Goal: Task Accomplishment & Management: Complete application form

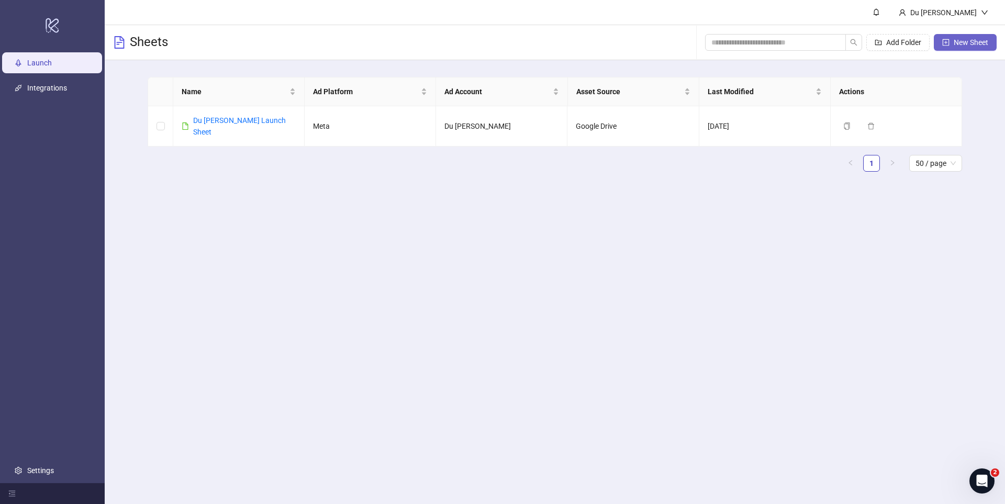
click at [960, 47] on button "New Sheet" at bounding box center [965, 42] width 63 height 17
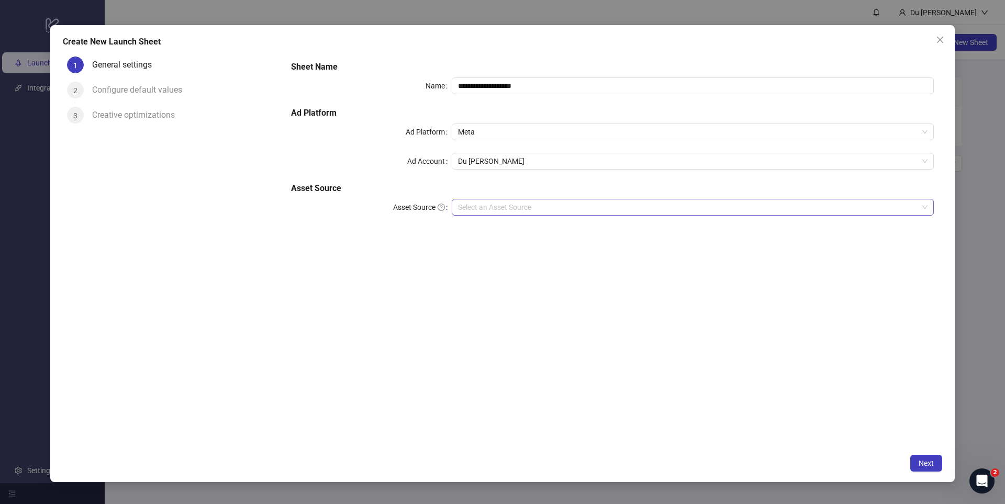
click at [547, 206] on input "Asset Source" at bounding box center [688, 207] width 460 height 16
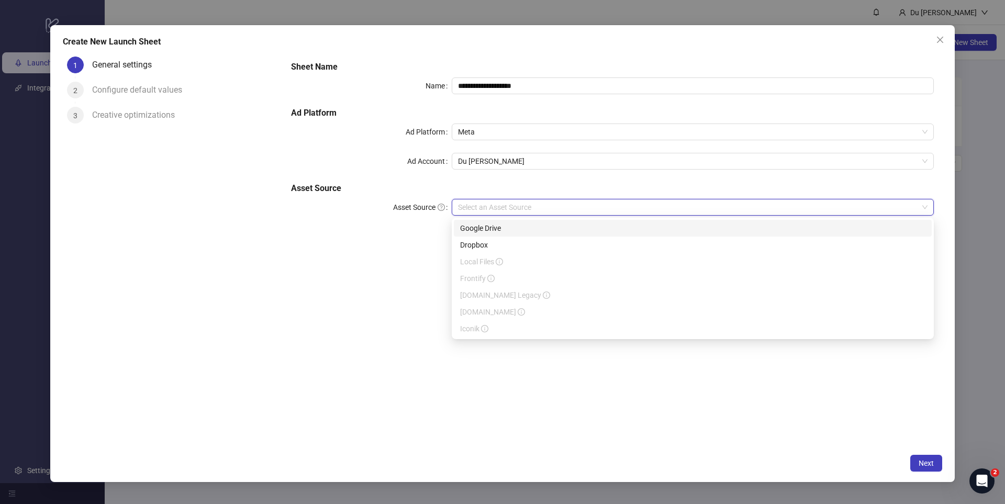
click at [533, 228] on div "Google Drive" at bounding box center [692, 228] width 465 height 12
click at [531, 239] on input "Main Folder" at bounding box center [688, 237] width 460 height 16
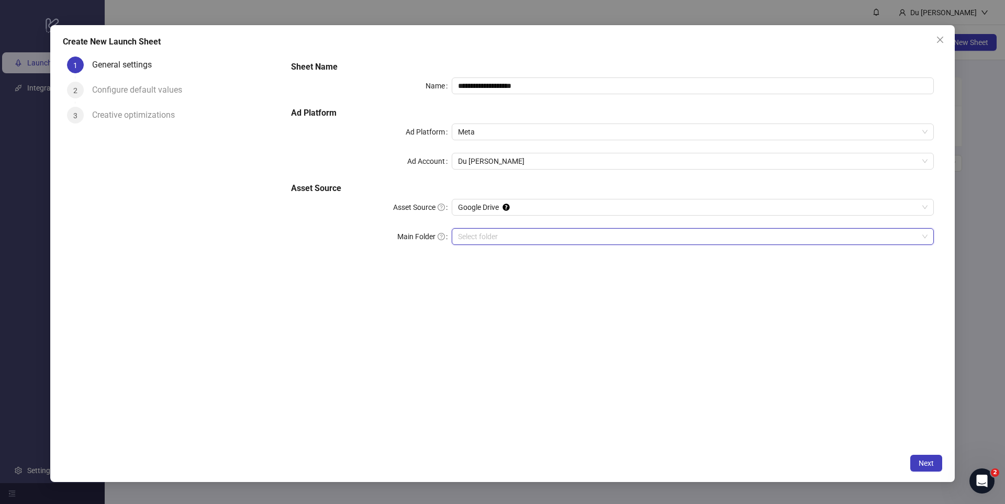
click at [531, 239] on input "Main Folder" at bounding box center [688, 237] width 460 height 16
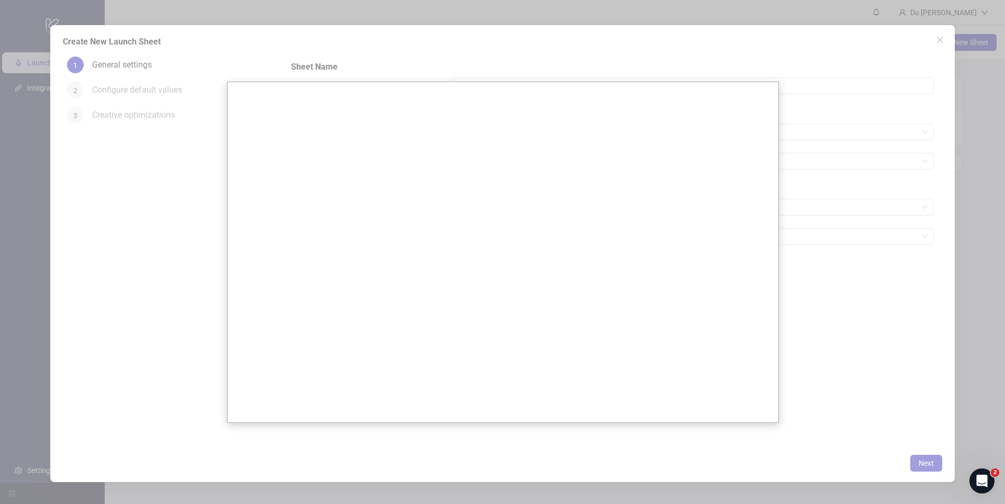
click at [793, 166] on div at bounding box center [502, 252] width 1005 height 504
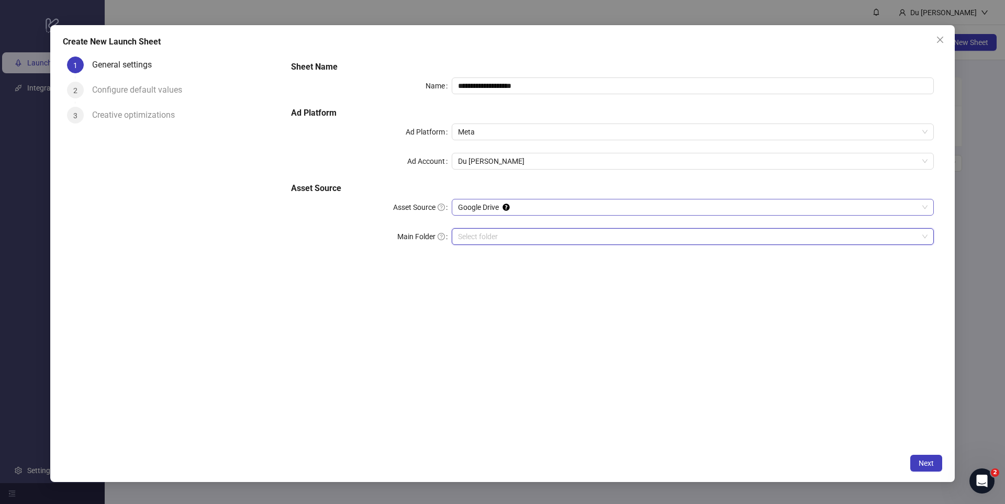
click at [819, 208] on span "Google Drive" at bounding box center [693, 207] width 470 height 16
click at [734, 226] on div "Google Drive" at bounding box center [692, 228] width 465 height 12
click at [921, 468] on button "Next" at bounding box center [926, 463] width 32 height 17
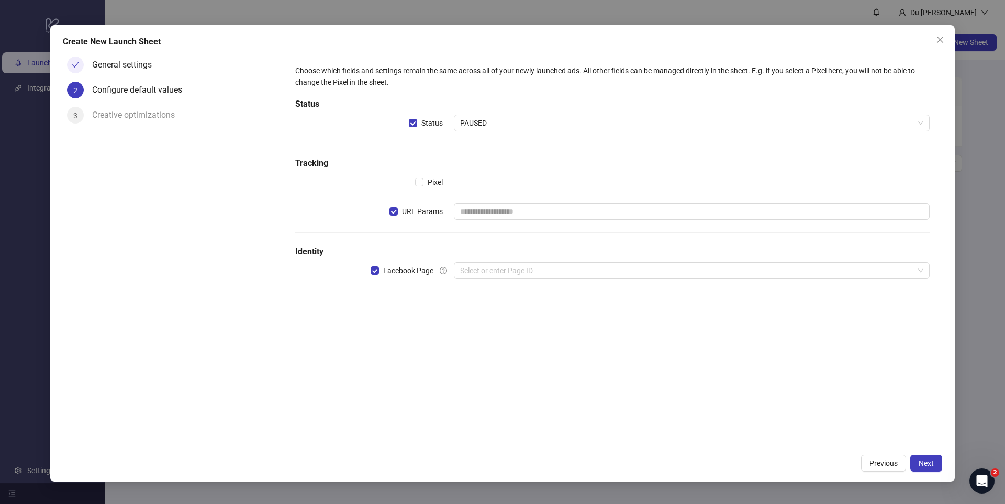
click at [389, 210] on div "URL Params" at bounding box center [374, 211] width 159 height 17
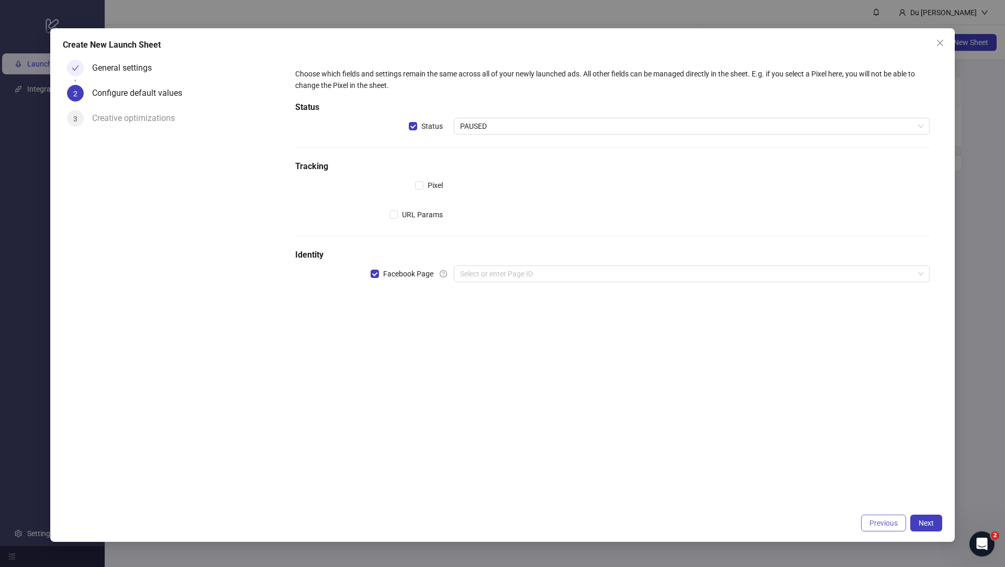
click at [893, 504] on span "Previous" at bounding box center [884, 523] width 28 height 8
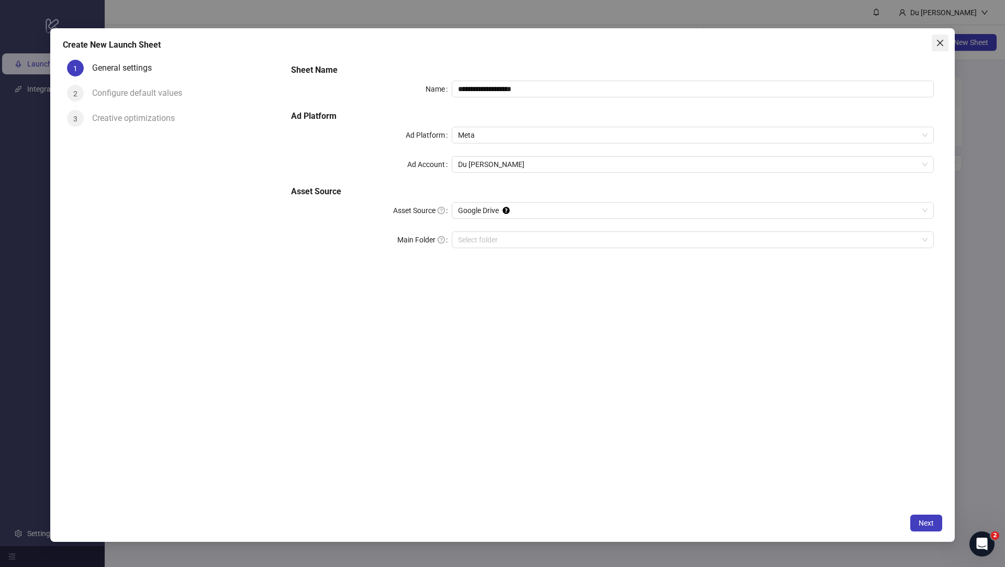
click at [940, 44] on icon "close" at bounding box center [940, 43] width 8 height 8
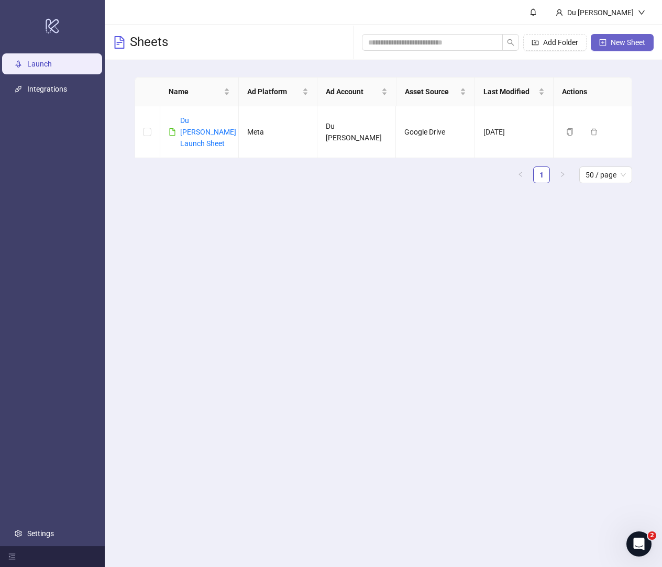
click at [621, 43] on span "New Sheet" at bounding box center [627, 42] width 35 height 8
type input "**********"
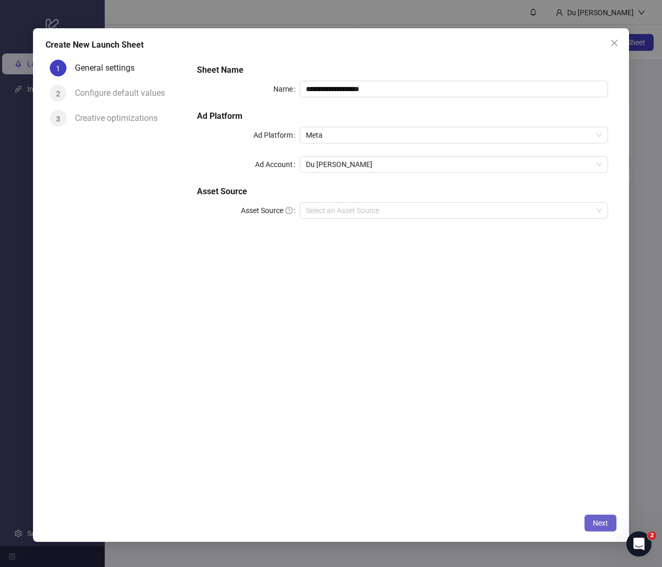
click at [603, 504] on span "Next" at bounding box center [600, 523] width 15 height 8
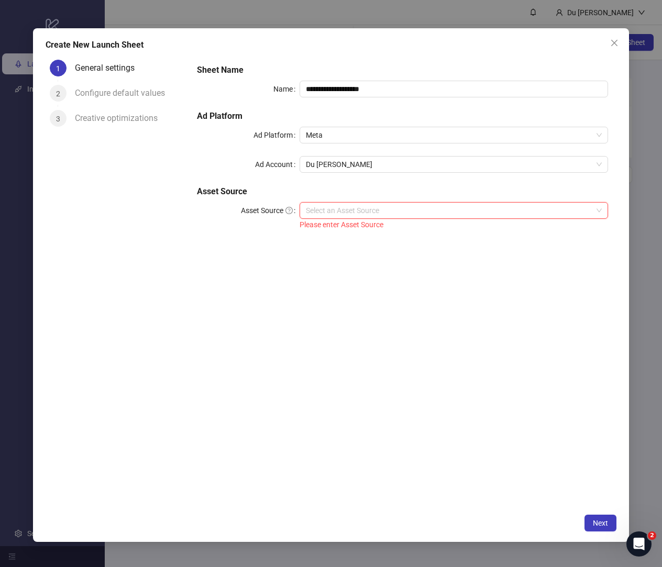
click at [440, 207] on input "Asset Source" at bounding box center [449, 211] width 286 height 16
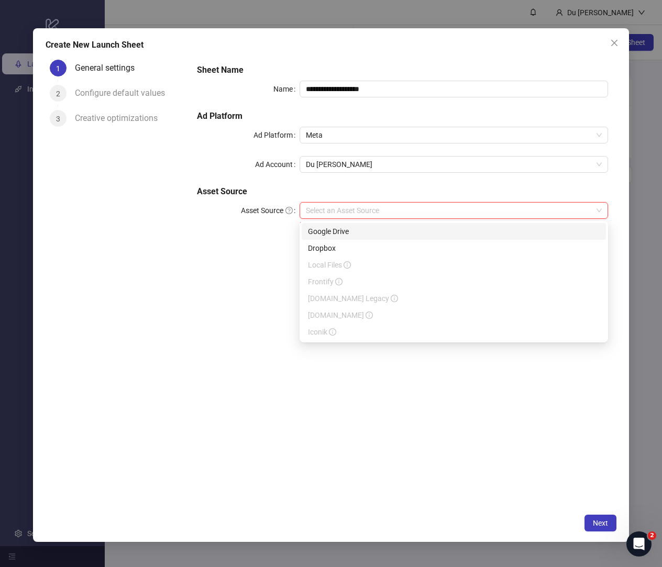
click at [425, 226] on div "Google Drive" at bounding box center [454, 232] width 292 height 12
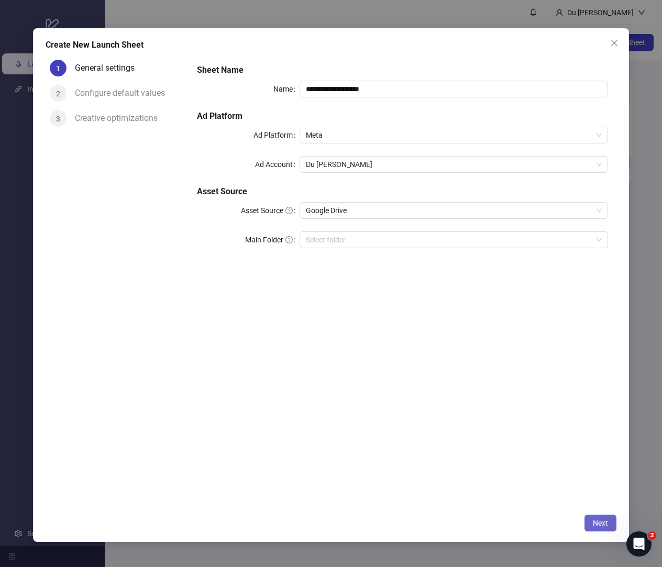
click at [593, 504] on button "Next" at bounding box center [600, 523] width 32 height 17
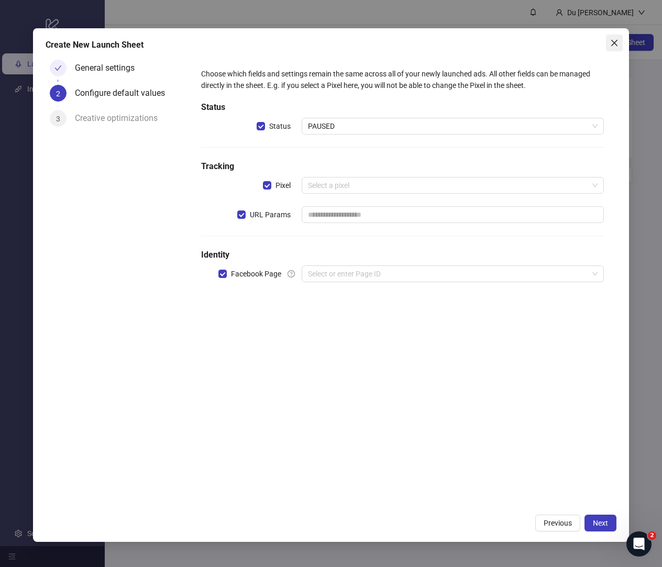
click at [610, 42] on icon "close" at bounding box center [614, 43] width 8 height 8
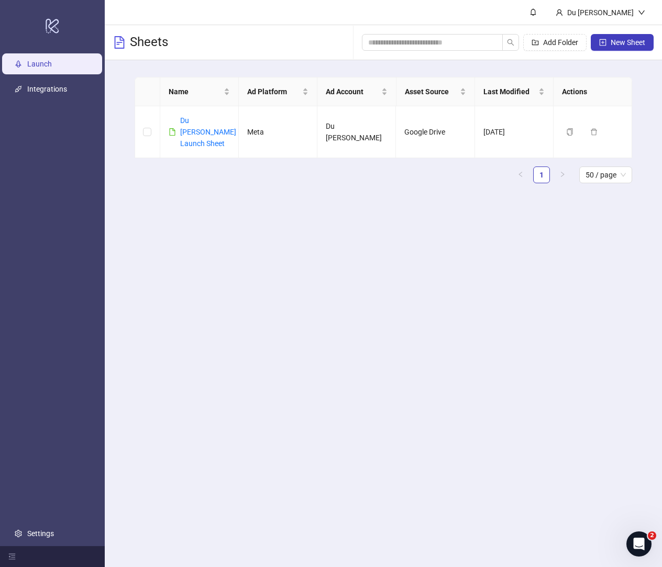
click at [609, 42] on button "New Sheet" at bounding box center [622, 42] width 63 height 17
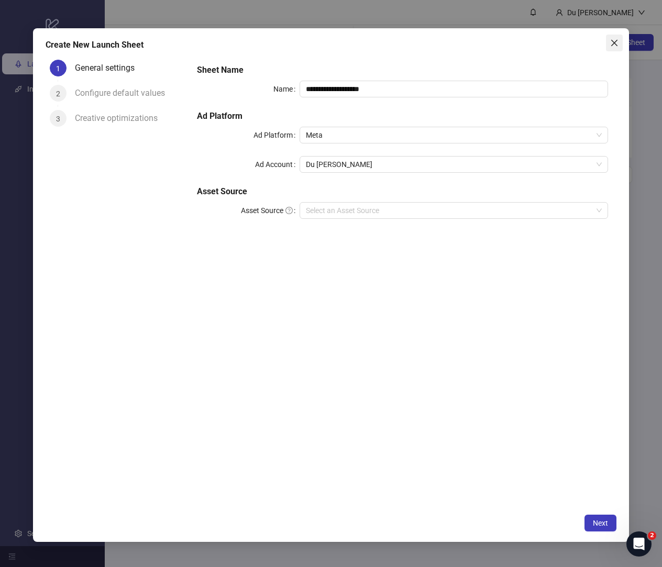
click at [612, 41] on icon "close" at bounding box center [614, 43] width 6 height 6
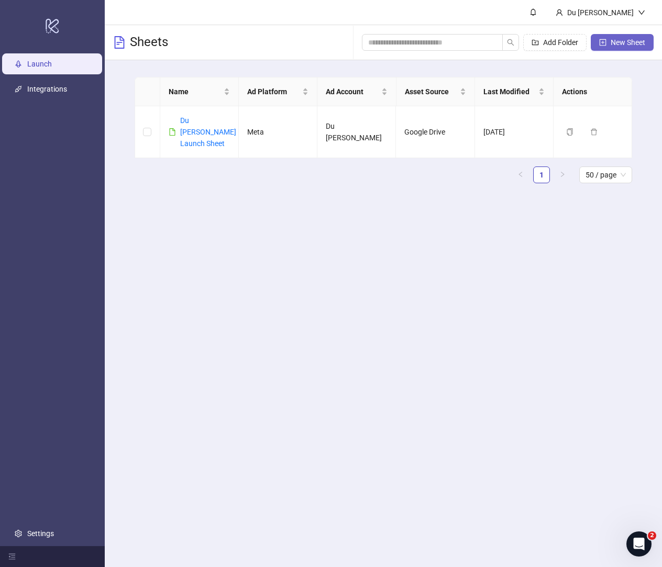
click at [643, 38] on button "New Sheet" at bounding box center [622, 42] width 63 height 17
type input "**********"
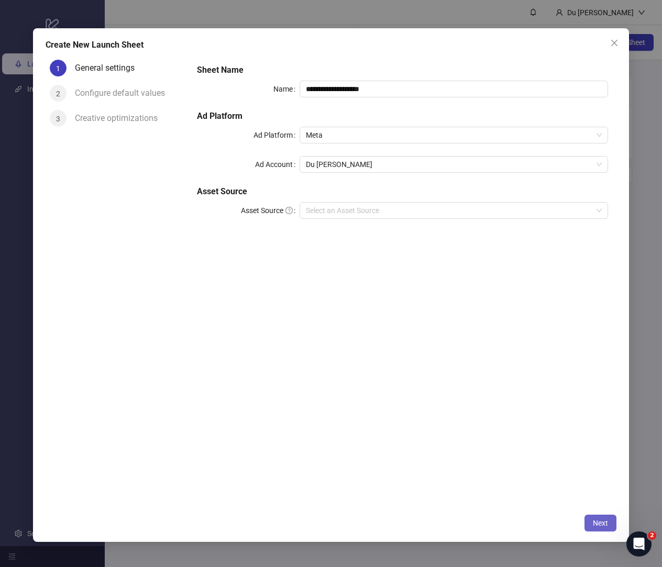
click at [592, 504] on button "Next" at bounding box center [600, 523] width 32 height 17
click at [529, 211] on input "Asset Source" at bounding box center [449, 211] width 286 height 16
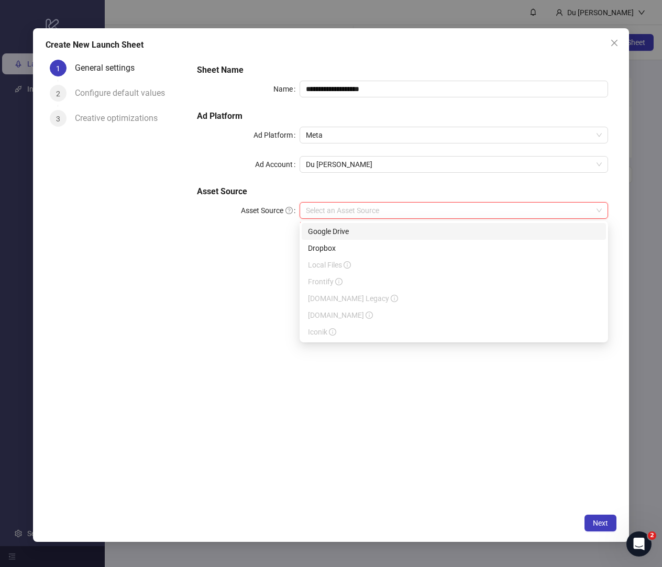
click at [480, 232] on div "Google Drive" at bounding box center [454, 232] width 292 height 12
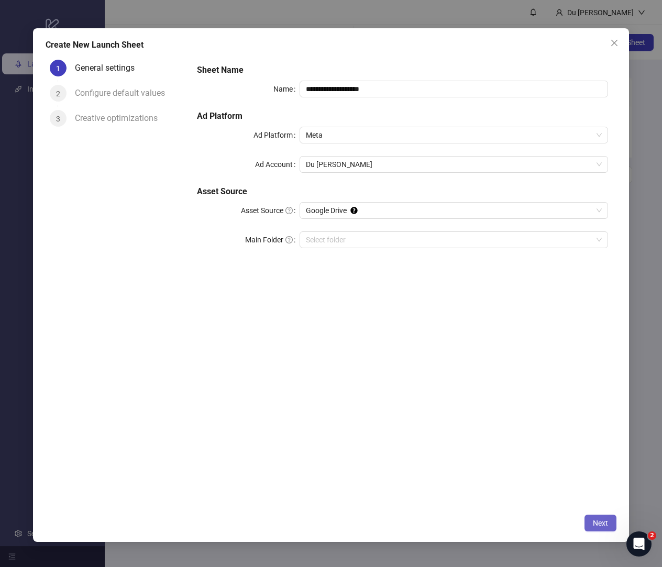
click at [601, 504] on span "Next" at bounding box center [600, 523] width 15 height 8
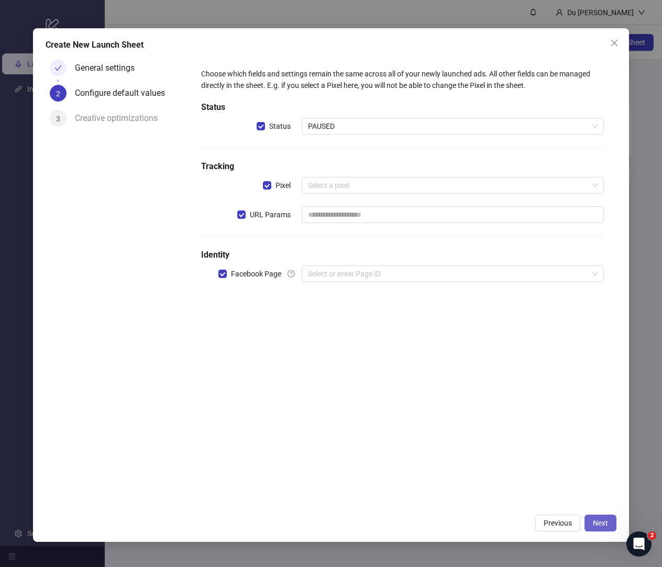
click at [598, 504] on button "Next" at bounding box center [600, 523] width 32 height 17
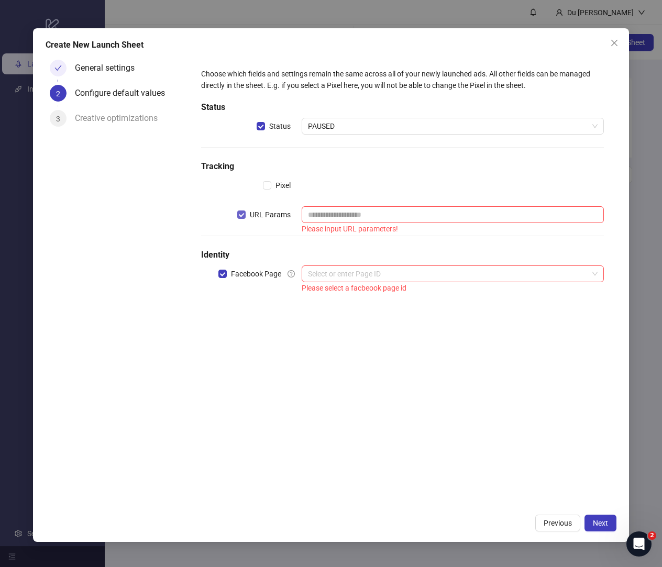
click at [246, 210] on label "URL Params" at bounding box center [266, 215] width 58 height 12
click at [336, 276] on input "search" at bounding box center [448, 274] width 280 height 16
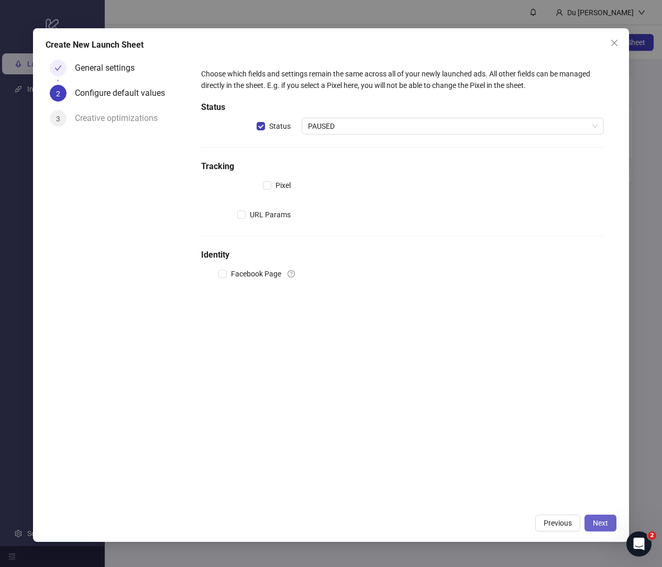
click at [591, 504] on button "Next" at bounding box center [600, 523] width 32 height 17
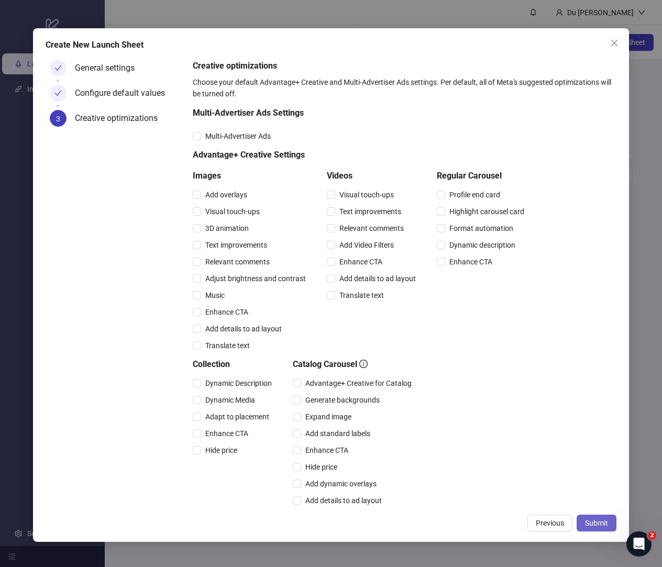
click at [595, 504] on span "Submit" at bounding box center [596, 523] width 23 height 8
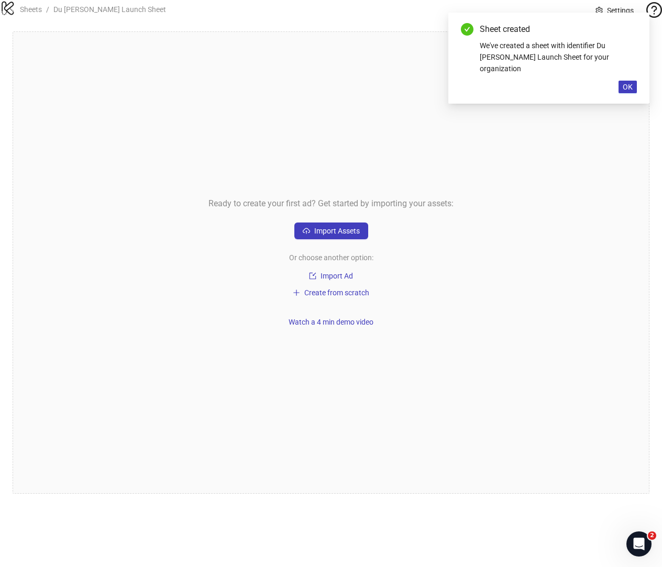
click at [380, 147] on div "Ready to create your first ad? Get started by importing your assets: Import Ass…" at bounding box center [331, 262] width 637 height 462
click at [628, 83] on span "OK" at bounding box center [627, 87] width 10 height 8
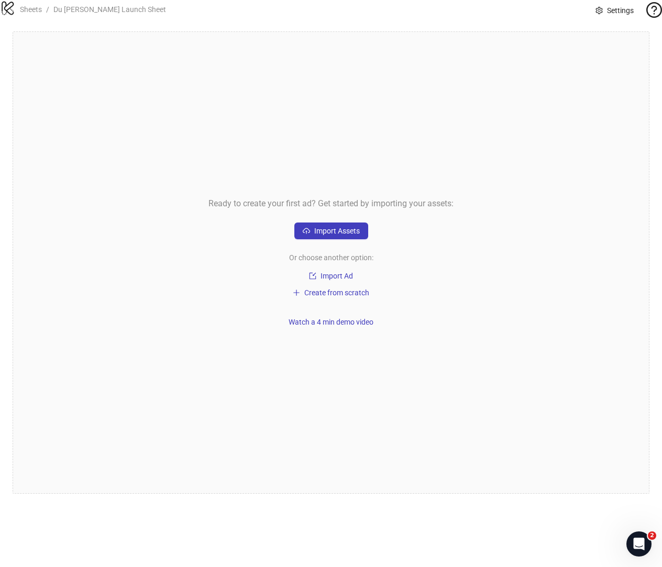
click at [517, 210] on div "Ready to create your first ad? Get started by importing your assets: Import Ass…" at bounding box center [331, 262] width 637 height 462
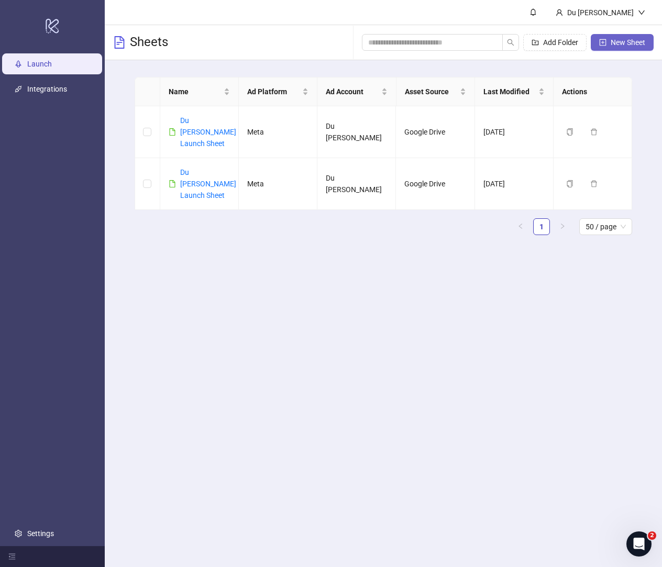
click at [617, 49] on button "New Sheet" at bounding box center [622, 42] width 63 height 17
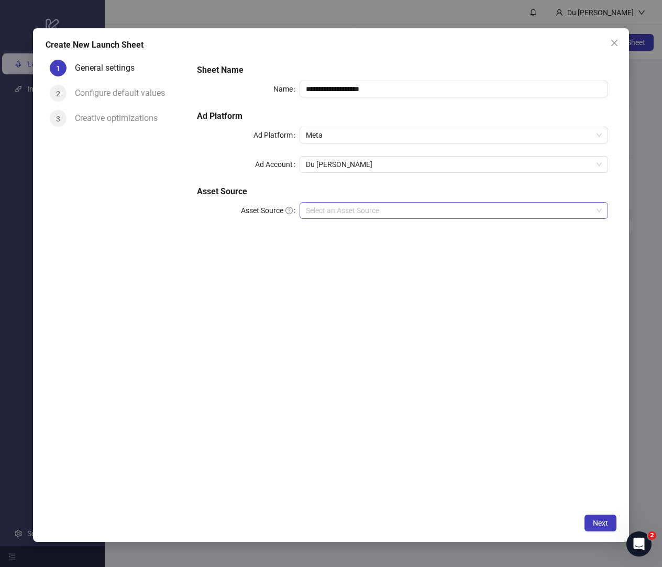
click at [490, 213] on input "Asset Source" at bounding box center [449, 211] width 286 height 16
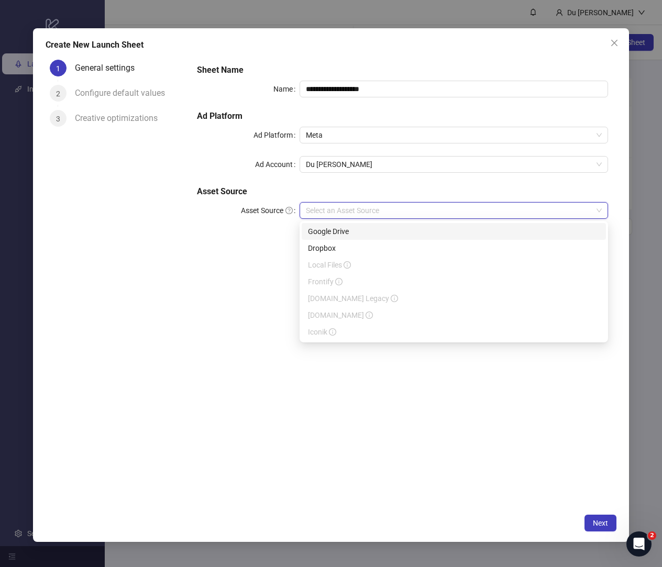
click at [425, 229] on div "Google Drive" at bounding box center [454, 232] width 292 height 12
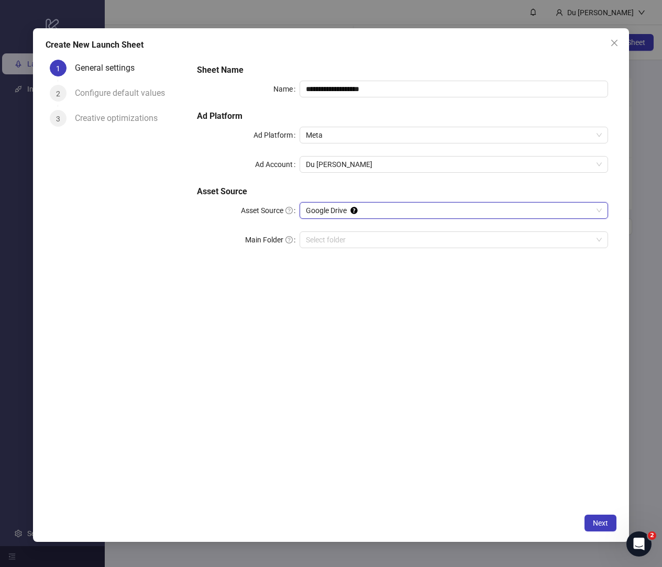
click at [596, 504] on div "**********" at bounding box center [331, 285] width 596 height 514
click at [596, 504] on button "Next" at bounding box center [600, 523] width 32 height 17
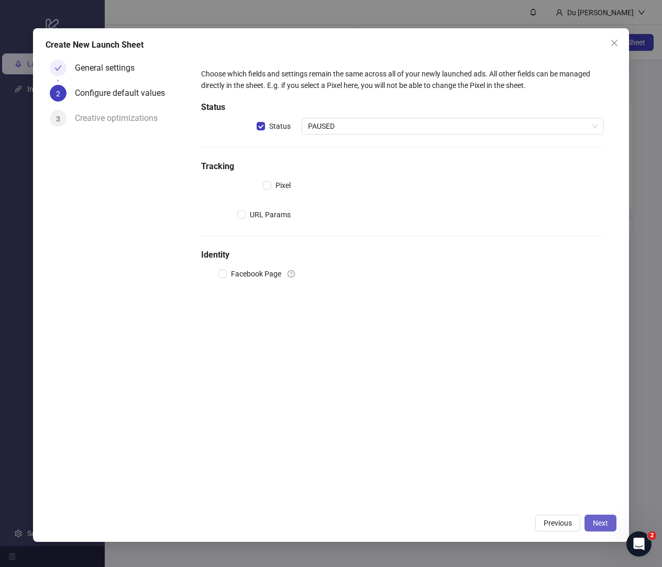
click at [601, 504] on span "Next" at bounding box center [600, 523] width 15 height 8
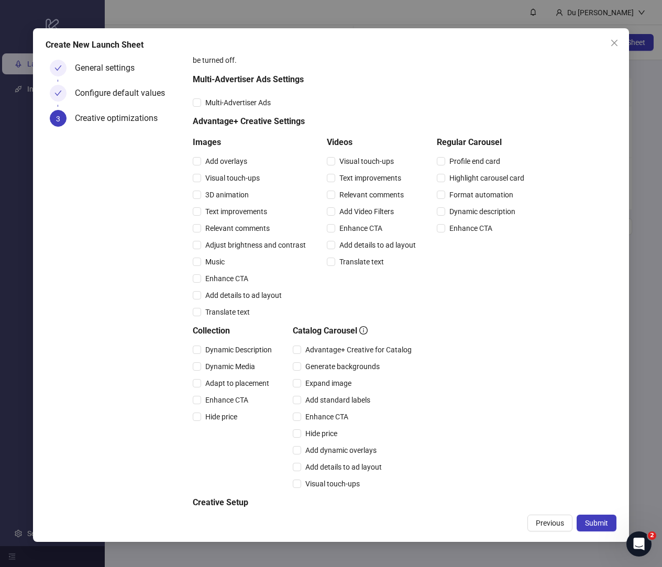
scroll to position [44, 0]
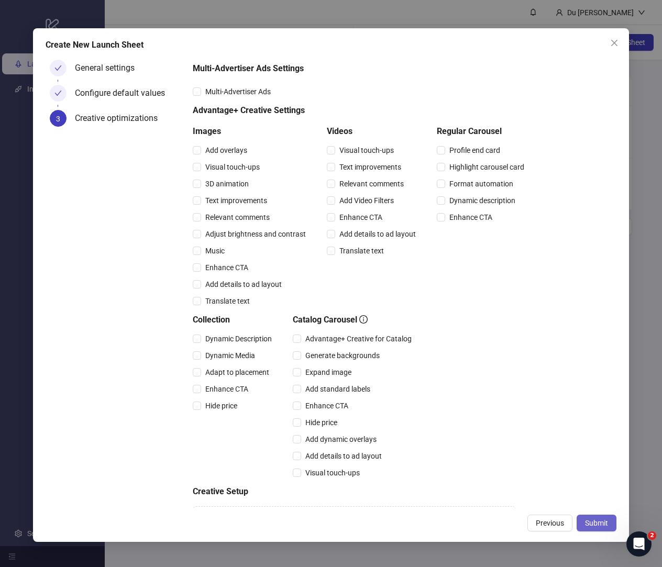
click at [594, 504] on span "Submit" at bounding box center [596, 523] width 23 height 8
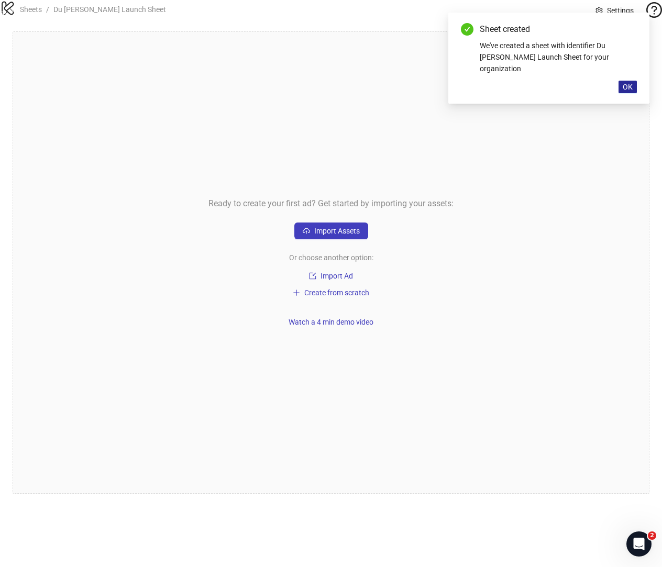
click at [629, 83] on span "OK" at bounding box center [627, 87] width 10 height 8
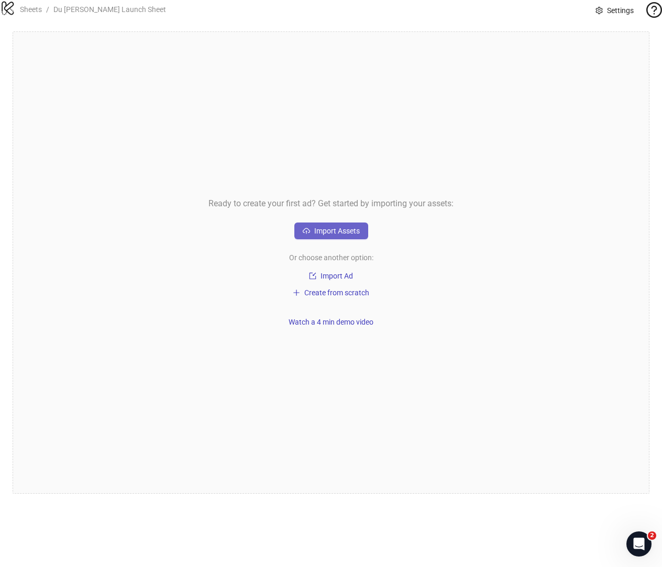
click at [359, 239] on button "Import Assets" at bounding box center [331, 230] width 74 height 17
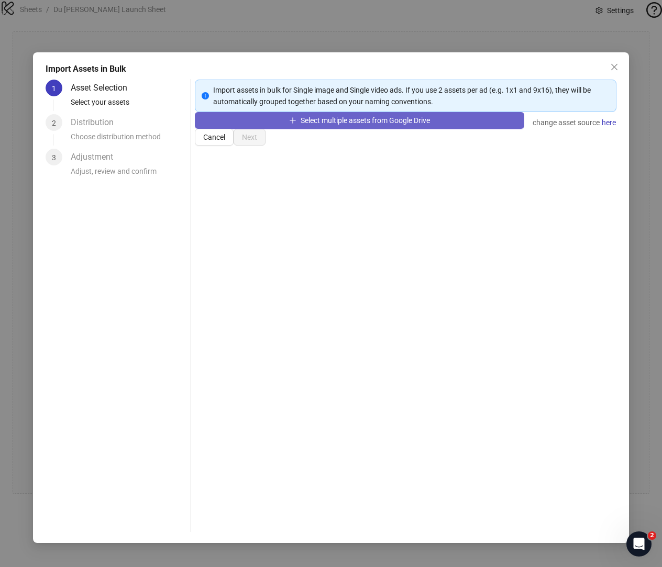
click at [426, 125] on span "Select multiple assets from Google Drive" at bounding box center [364, 120] width 129 height 8
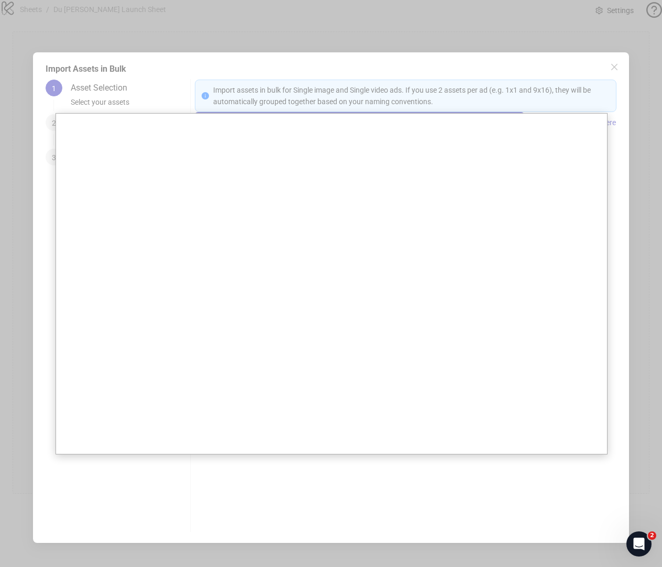
click at [515, 105] on div at bounding box center [331, 283] width 662 height 567
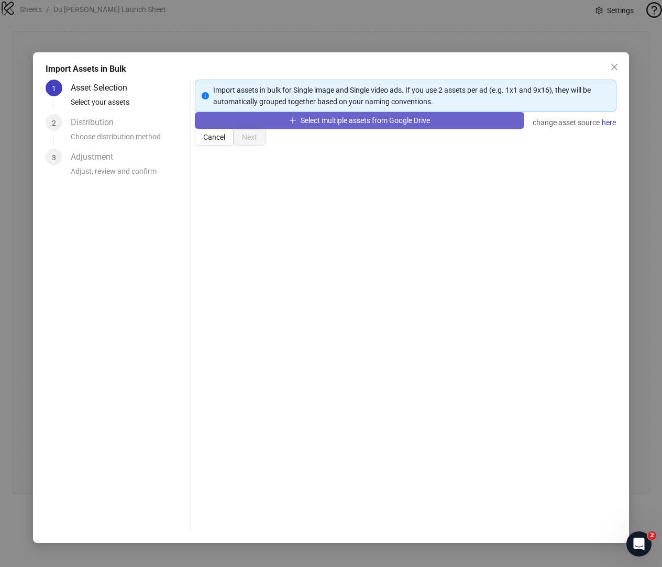
click at [429, 129] on button "Select multiple assets from Google Drive" at bounding box center [359, 120] width 329 height 17
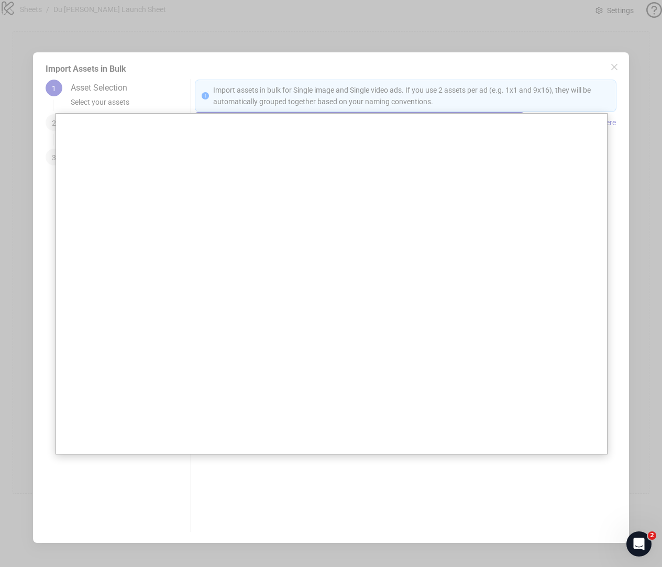
click at [570, 97] on div at bounding box center [331, 283] width 662 height 567
